Goal: Information Seeking & Learning: Find specific fact

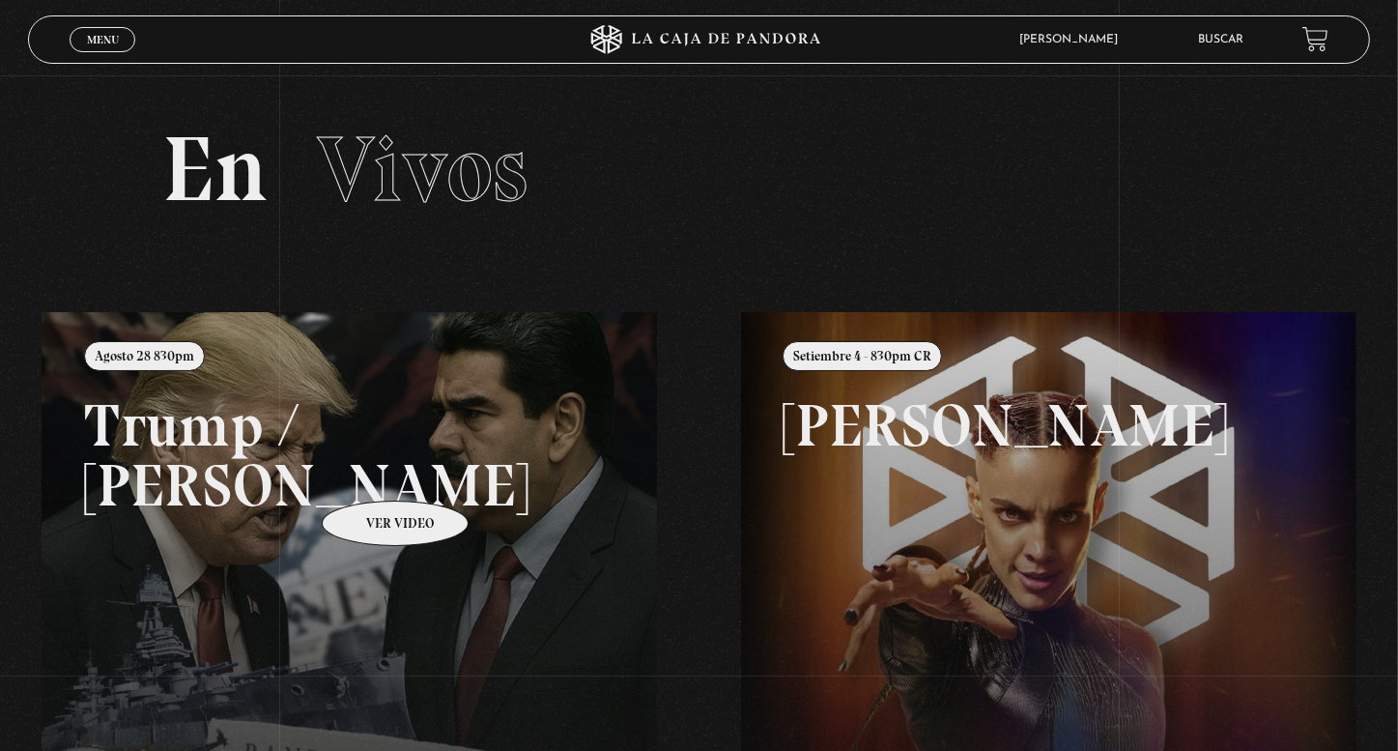
click at [370, 471] on link at bounding box center [741, 687] width 1398 height 751
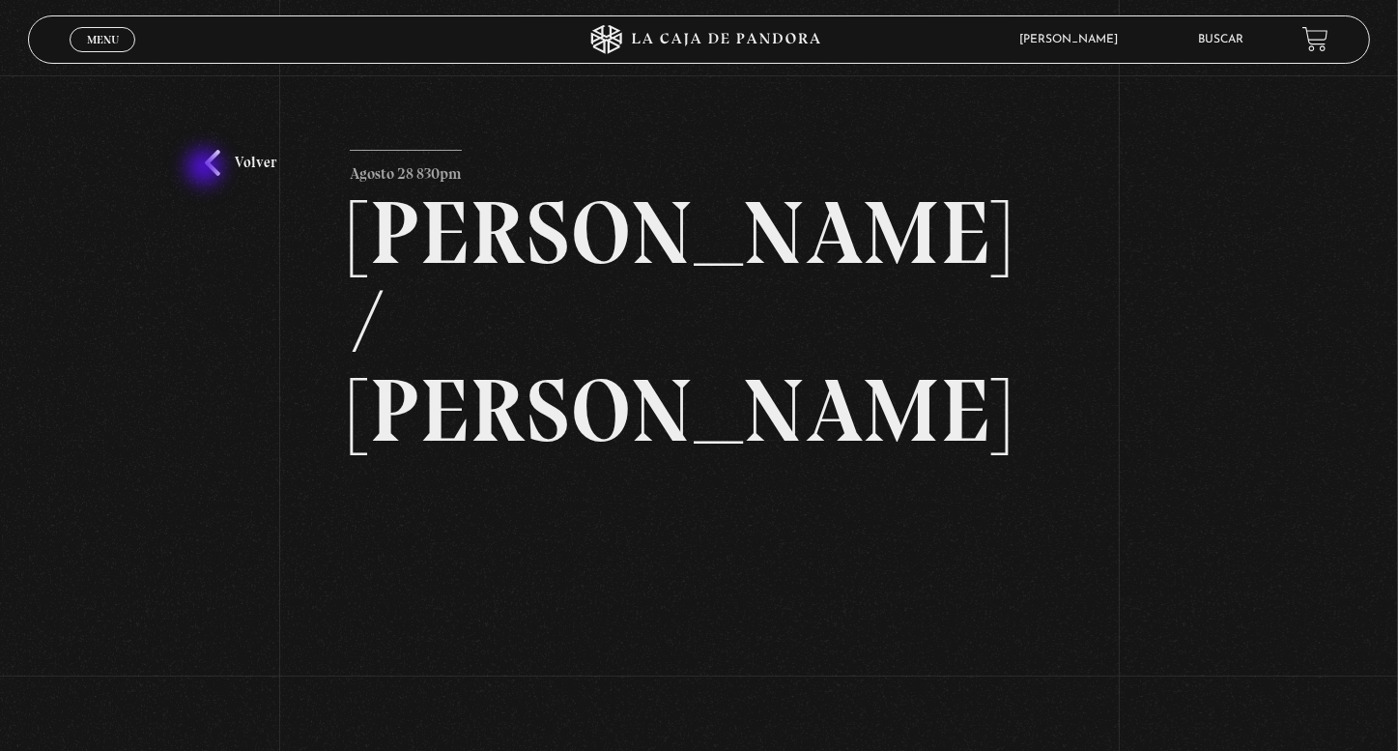
click at [207, 165] on div "Volver Agosto 28 830pm Trump / Maduro" at bounding box center [699, 495] width 1398 height 841
click at [252, 161] on link "Volver" at bounding box center [240, 163] width 71 height 26
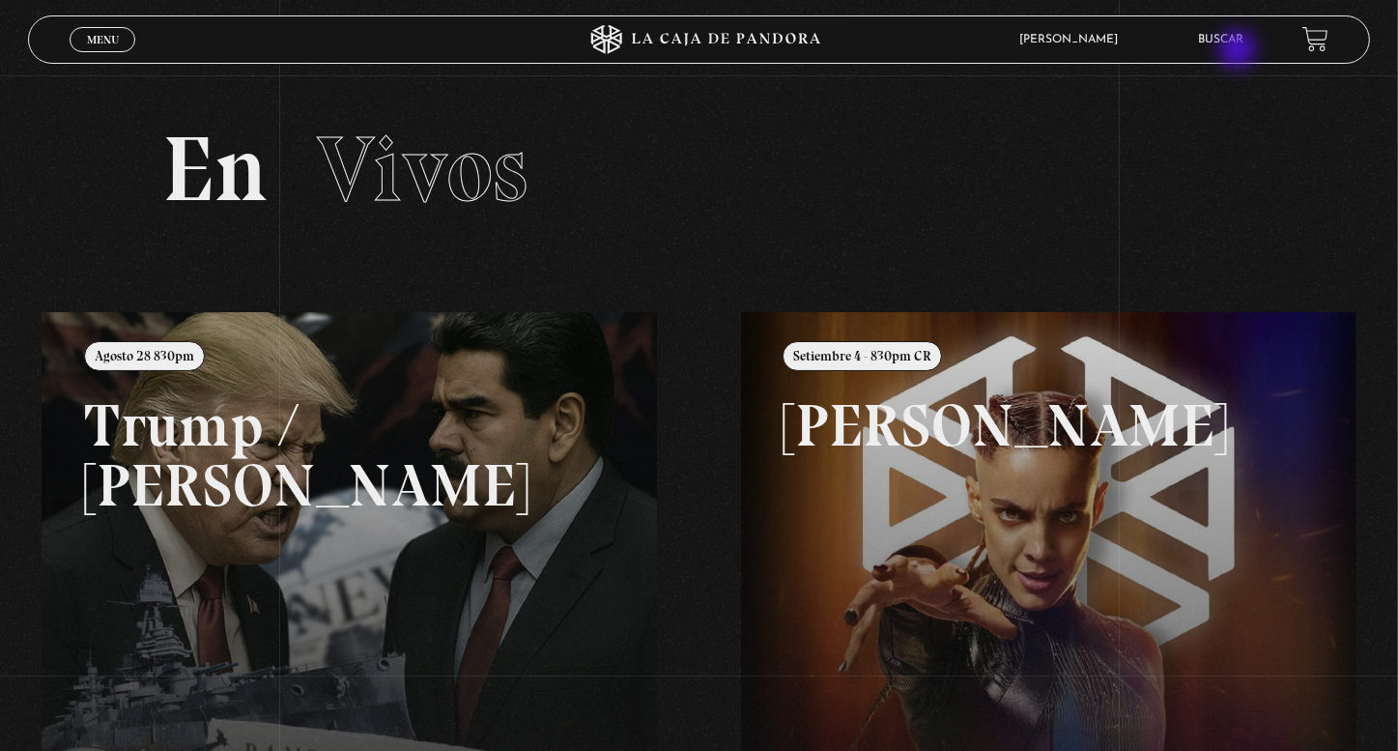
click at [1238, 51] on li "Buscar" at bounding box center [1221, 39] width 45 height 30
click at [1236, 43] on link "Buscar" at bounding box center [1221, 40] width 45 height 12
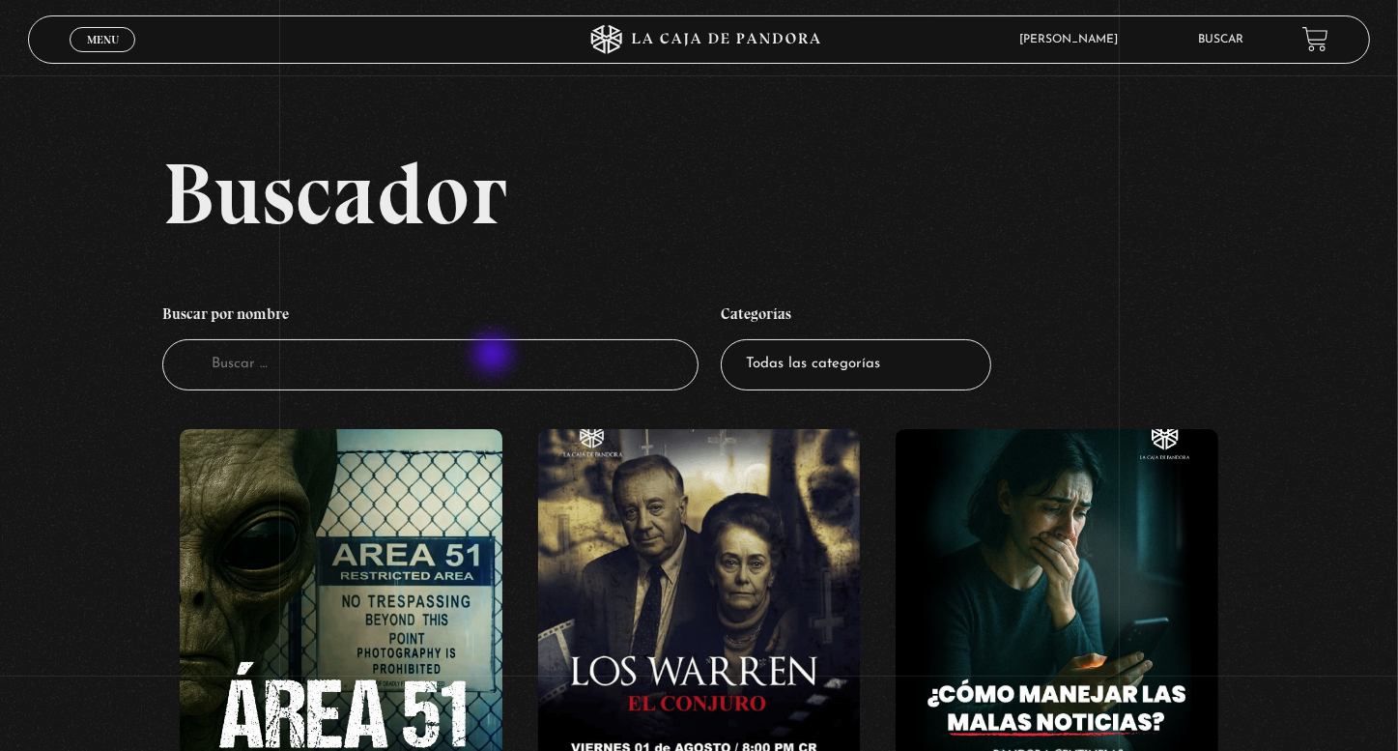
click at [485, 358] on input "Buscador" at bounding box center [430, 364] width 537 height 51
paste input "Proverbios XXIII"
type input "Proverbios XXIII"
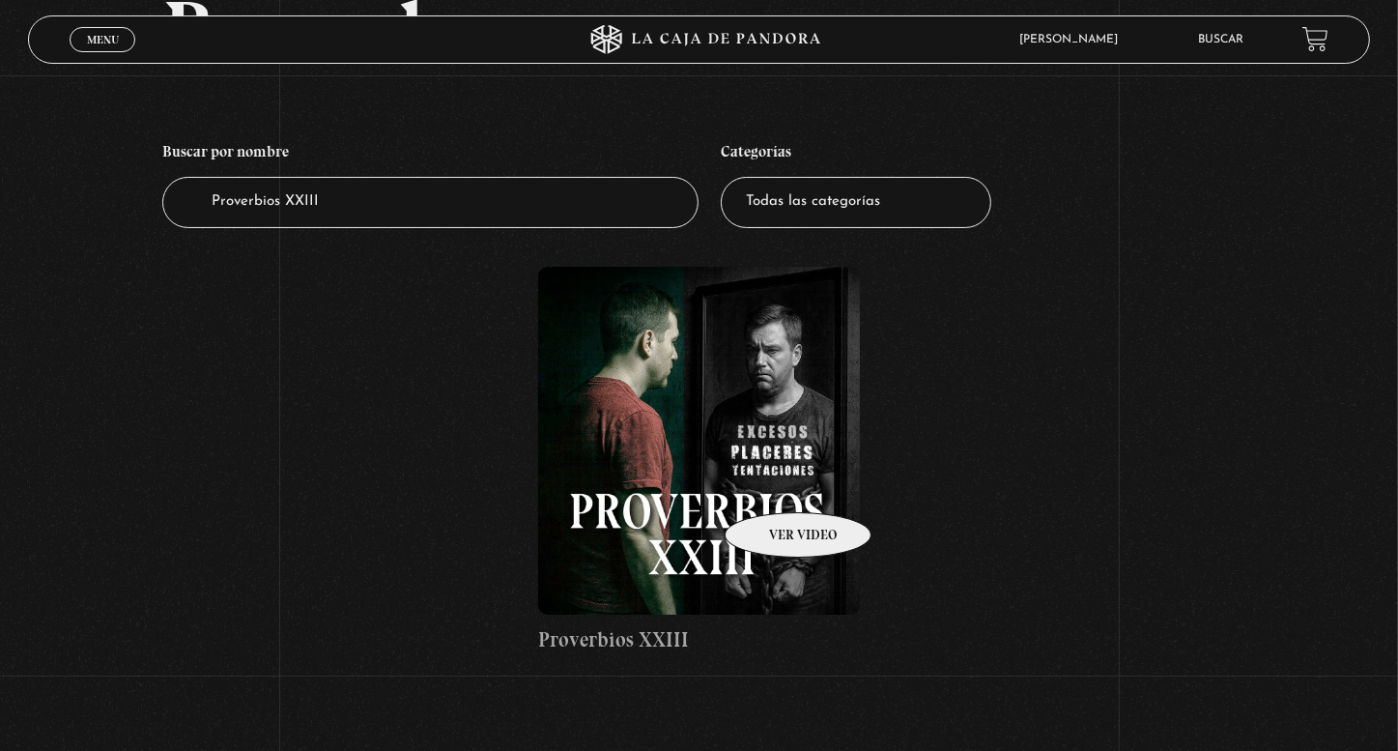
scroll to position [193, 0]
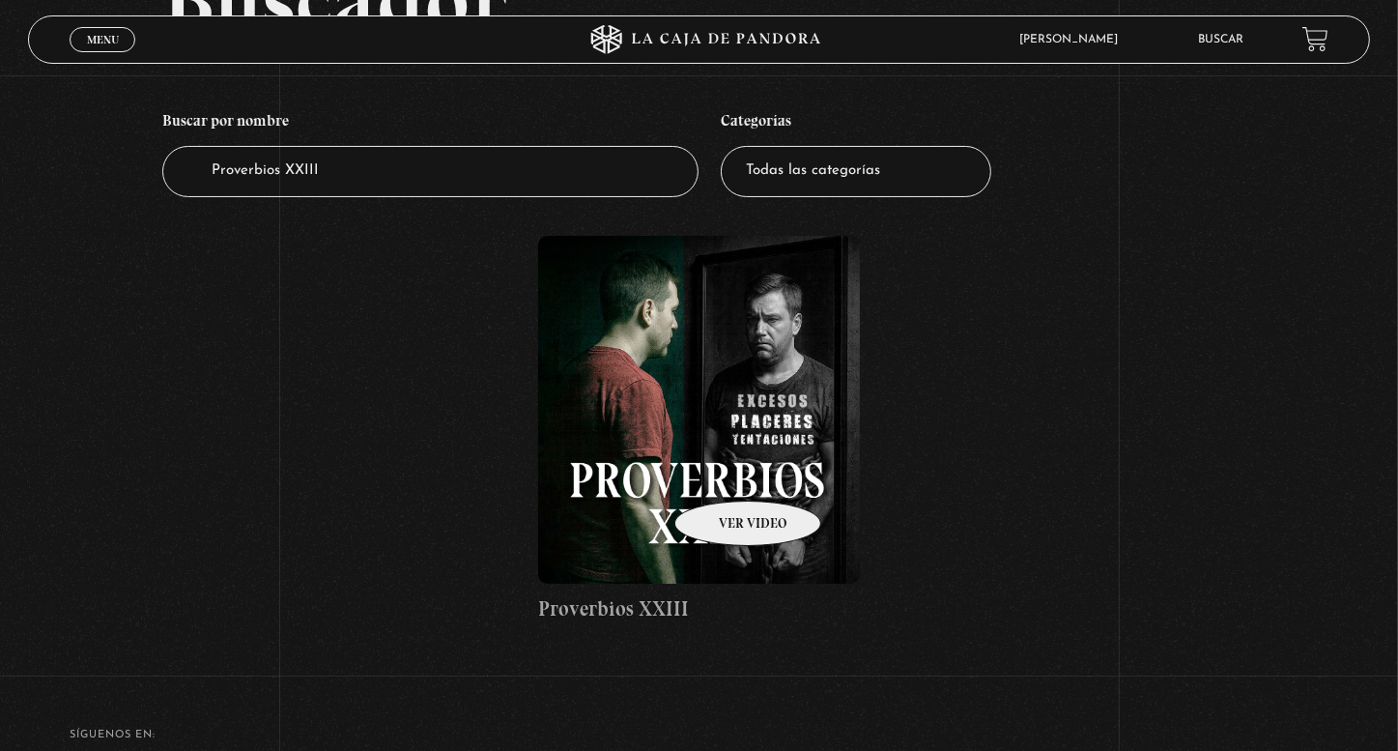
click at [724, 470] on figure at bounding box center [699, 410] width 322 height 348
